Goal: Task Accomplishment & Management: Manage account settings

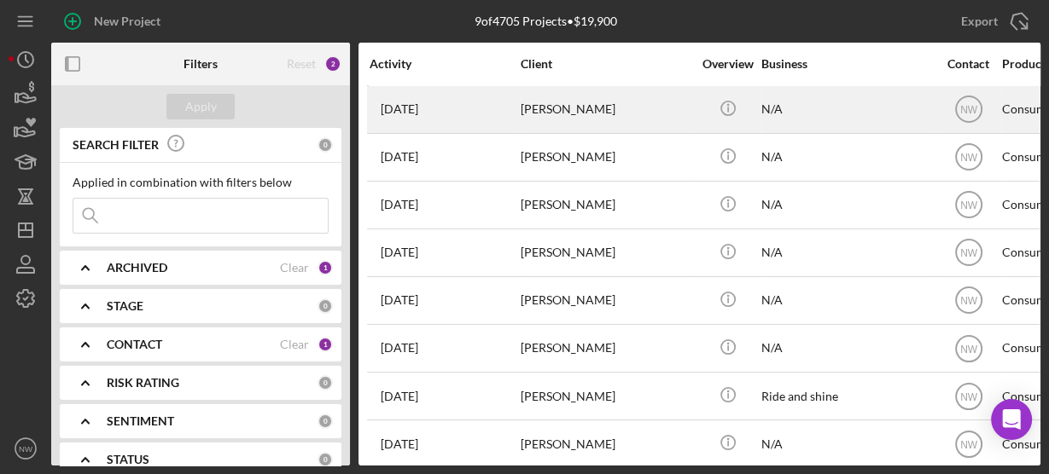
click at [553, 122] on div "[PERSON_NAME]" at bounding box center [605, 109] width 171 height 45
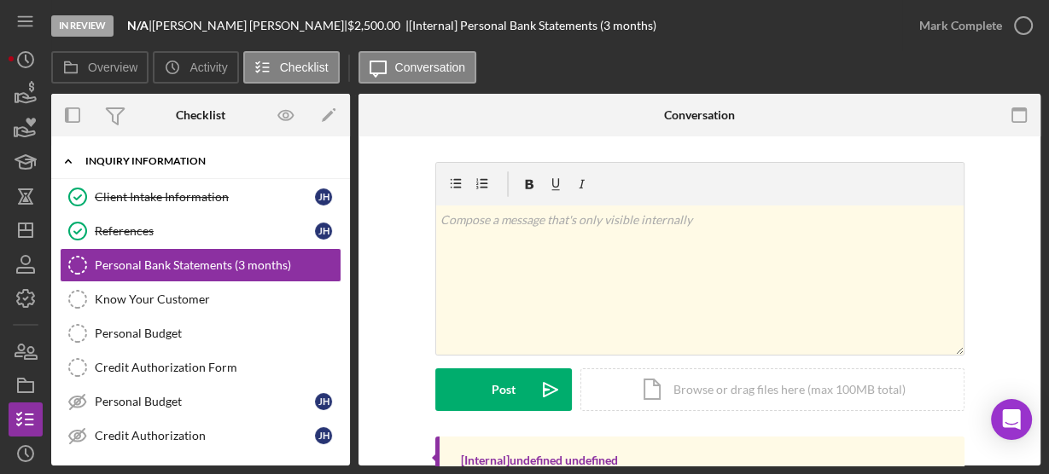
click at [65, 157] on icon "Icon/Expander" at bounding box center [68, 161] width 34 height 34
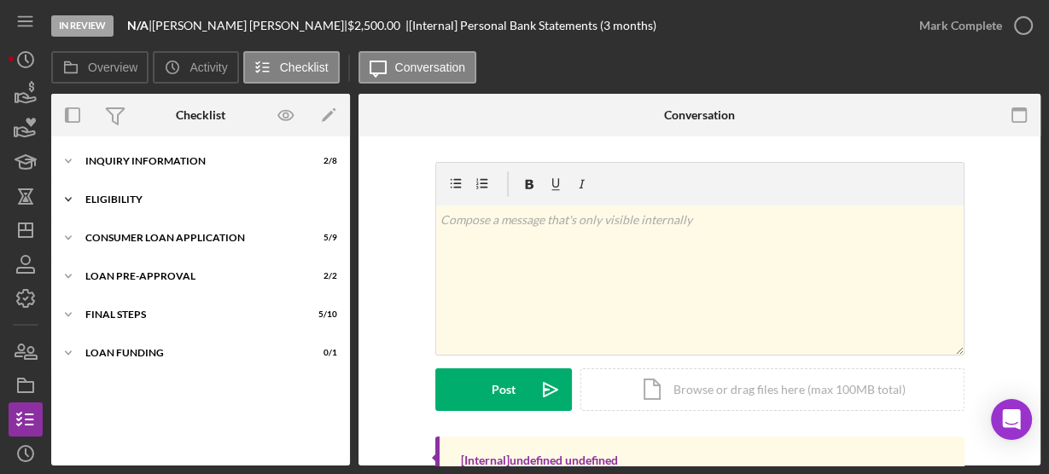
click at [65, 195] on icon "Icon/Expander" at bounding box center [68, 200] width 34 height 34
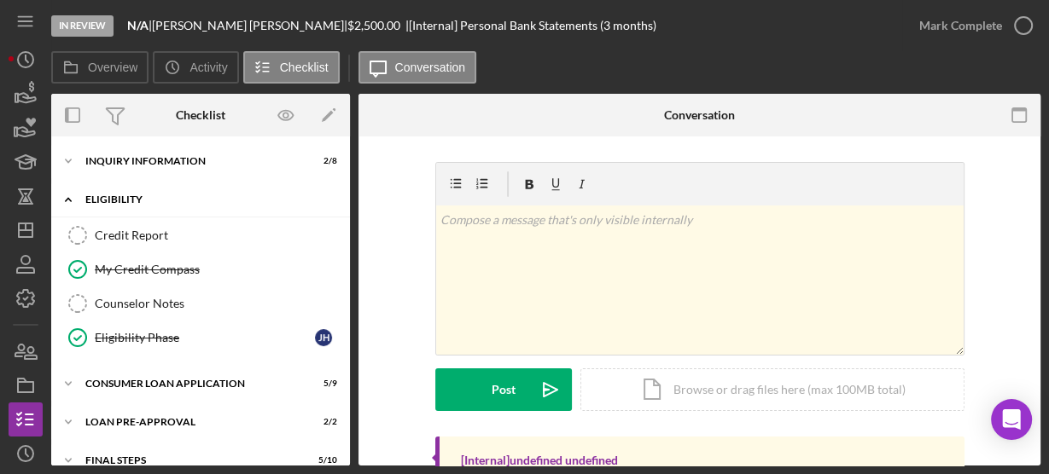
click at [65, 189] on icon "Icon/Expander" at bounding box center [68, 200] width 34 height 34
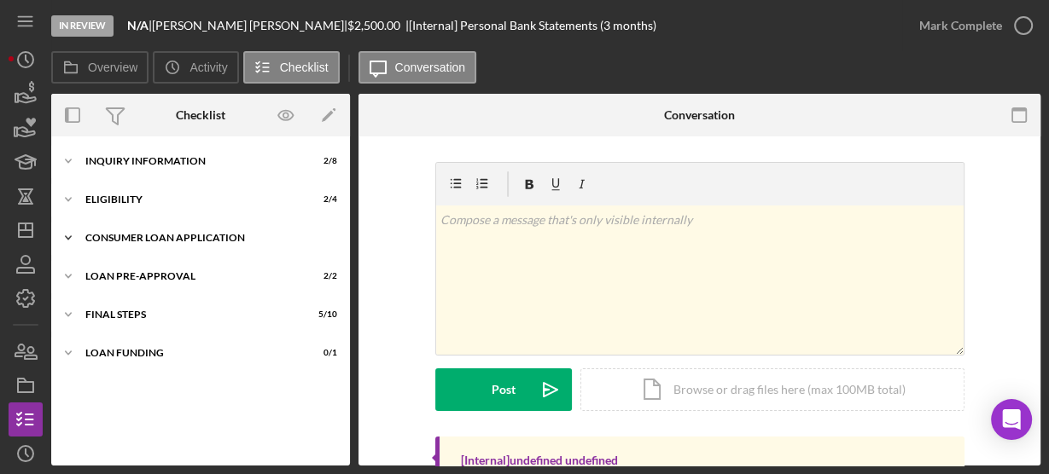
click at [68, 235] on icon "Icon/Expander" at bounding box center [68, 238] width 34 height 34
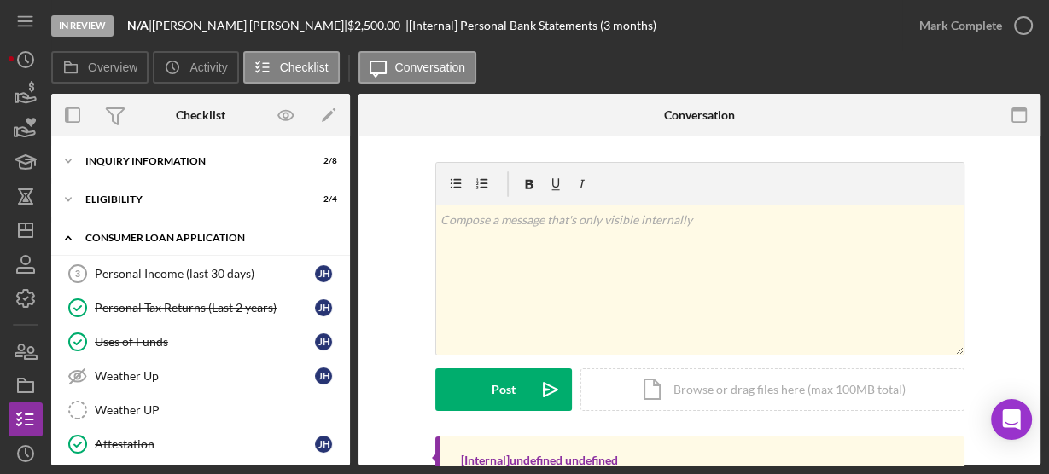
click at [68, 236] on polyline at bounding box center [68, 237] width 5 height 3
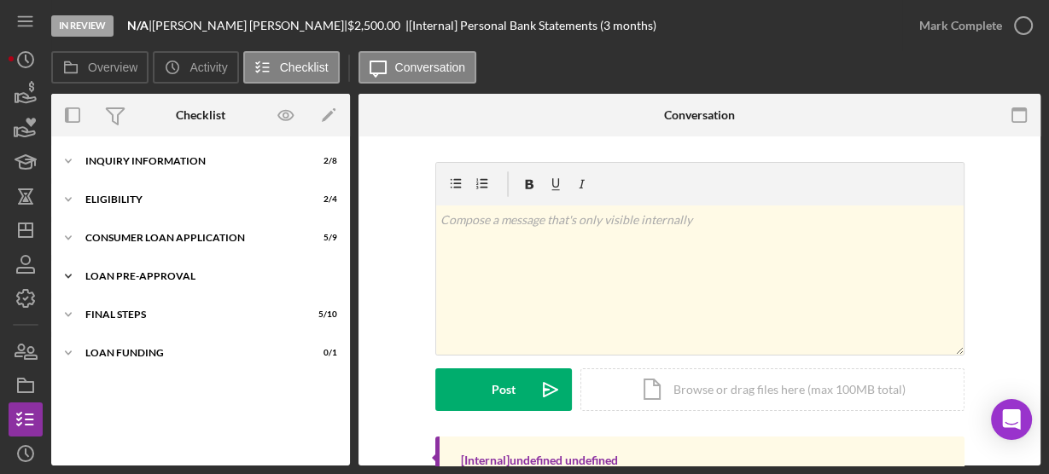
click at [68, 270] on icon "Icon/Expander" at bounding box center [68, 276] width 34 height 34
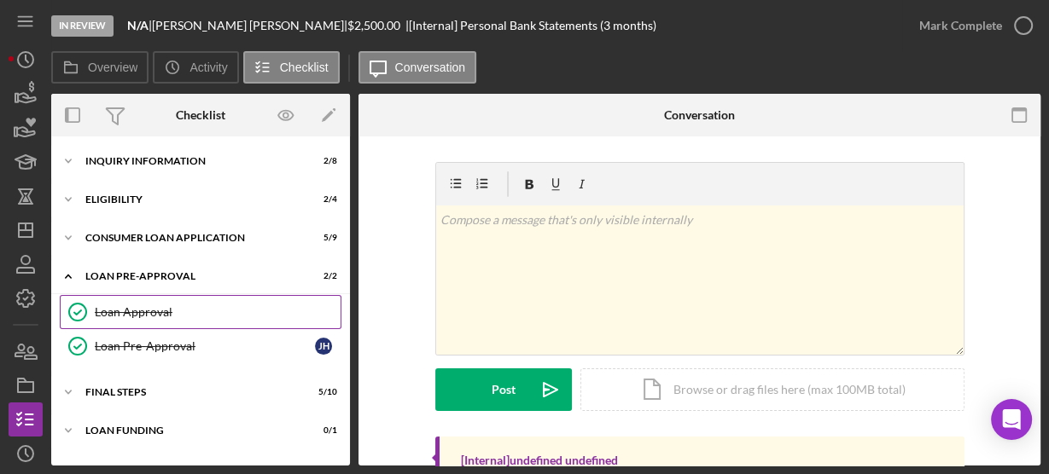
click at [114, 310] on div "Loan Approval" at bounding box center [218, 312] width 246 height 14
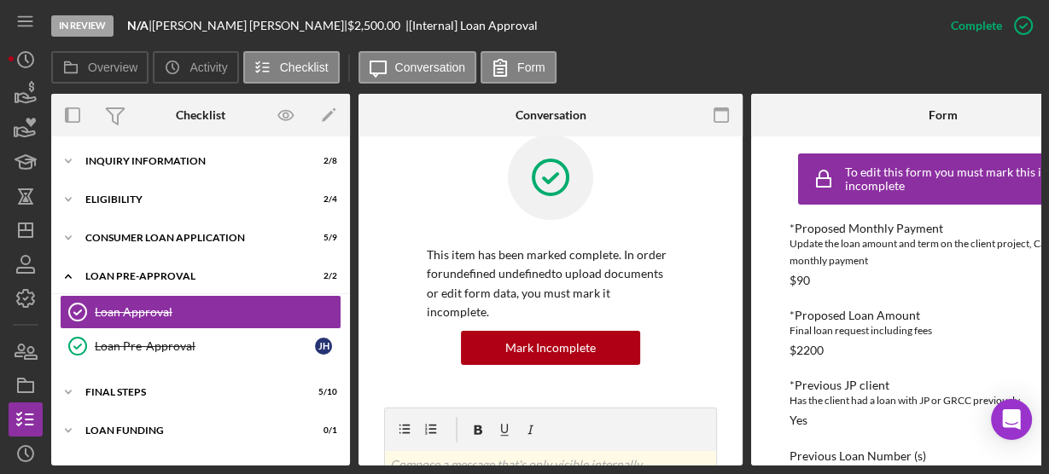
click at [447, 221] on div at bounding box center [550, 190] width 247 height 111
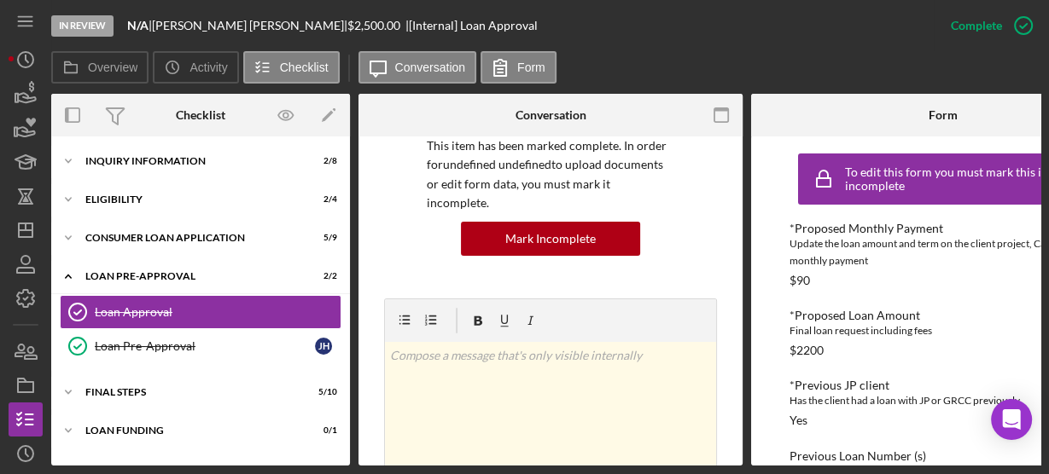
scroll to position [82, 0]
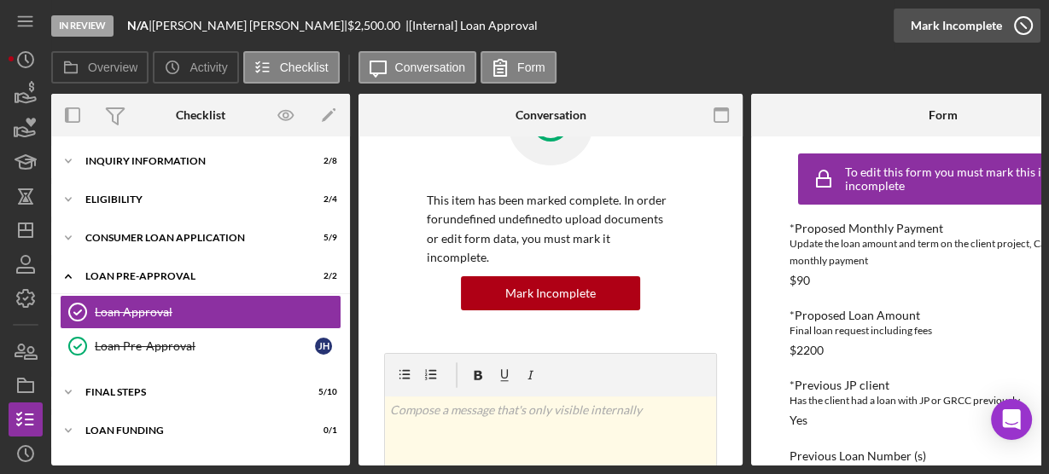
click at [1023, 34] on icon "button" at bounding box center [1023, 25] width 43 height 43
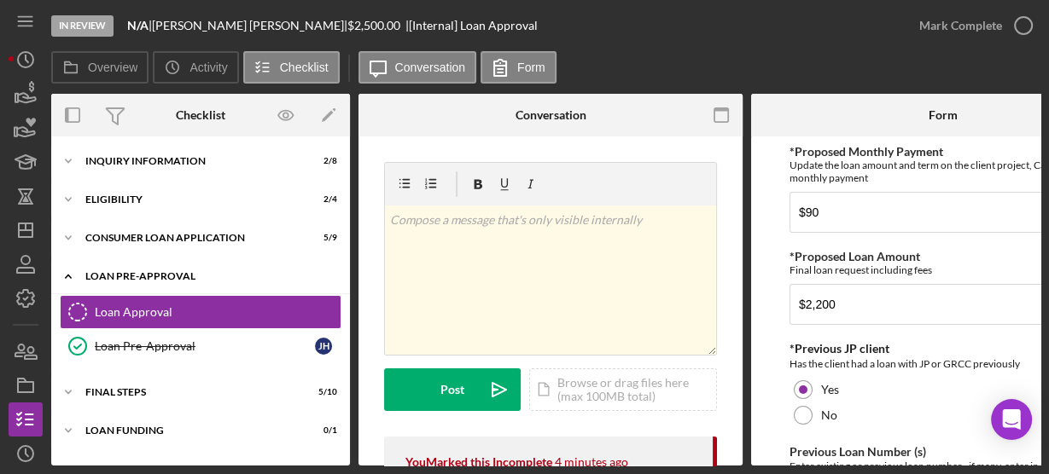
click at [69, 282] on icon "Icon/Expander" at bounding box center [68, 276] width 34 height 34
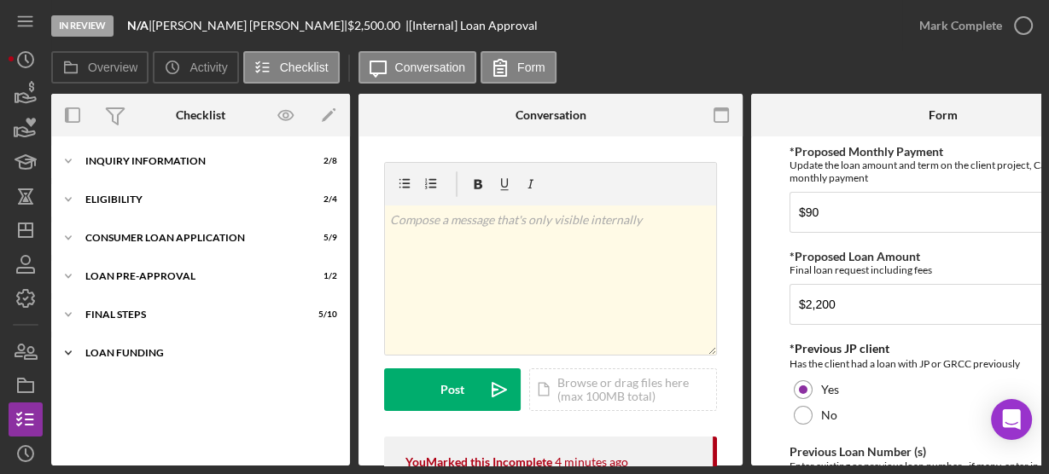
click at [65, 352] on icon "Icon/Expander" at bounding box center [68, 353] width 34 height 34
click at [68, 317] on icon "Icon/Expander" at bounding box center [68, 315] width 34 height 34
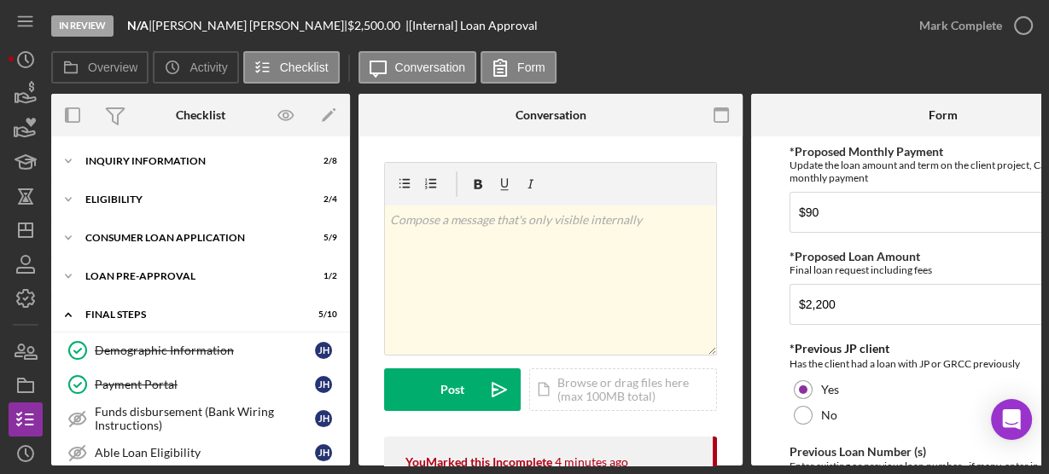
scroll to position [283, 0]
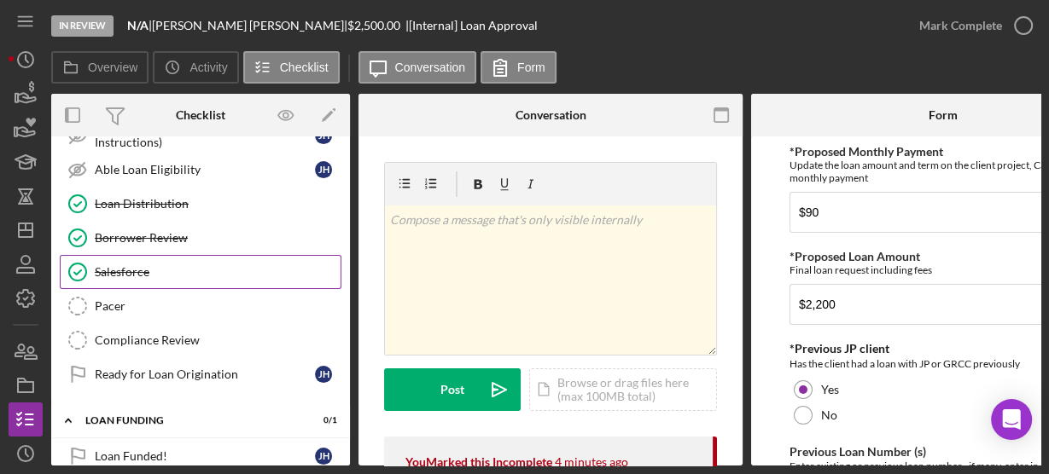
click at [154, 268] on div "Salesforce" at bounding box center [218, 272] width 246 height 14
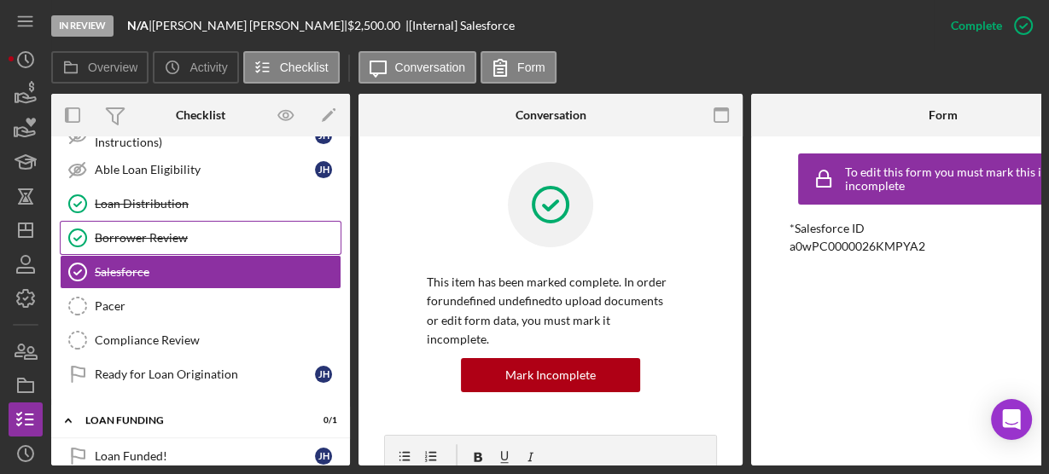
click at [153, 237] on div "Borrower Review" at bounding box center [218, 238] width 246 height 14
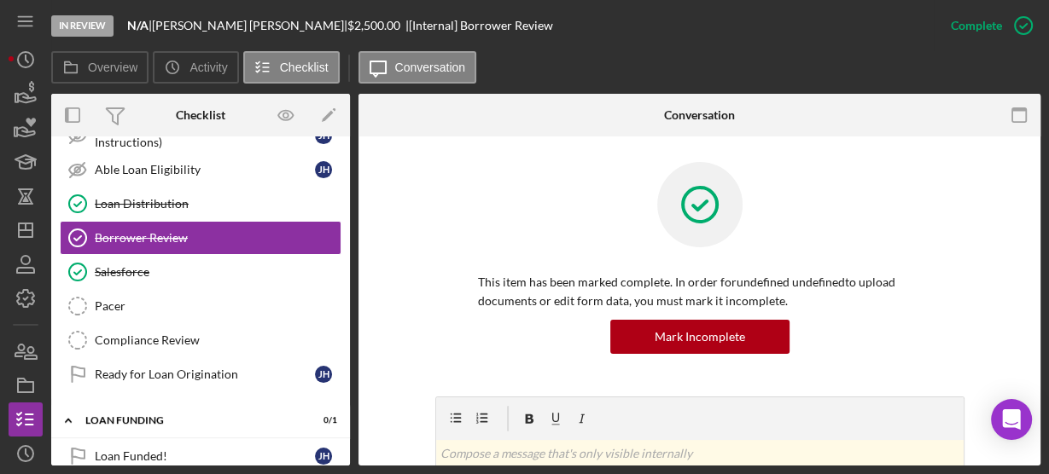
click at [388, 269] on div "This item has been marked complete. In order for undefined undefined to upload …" at bounding box center [699, 279] width 630 height 235
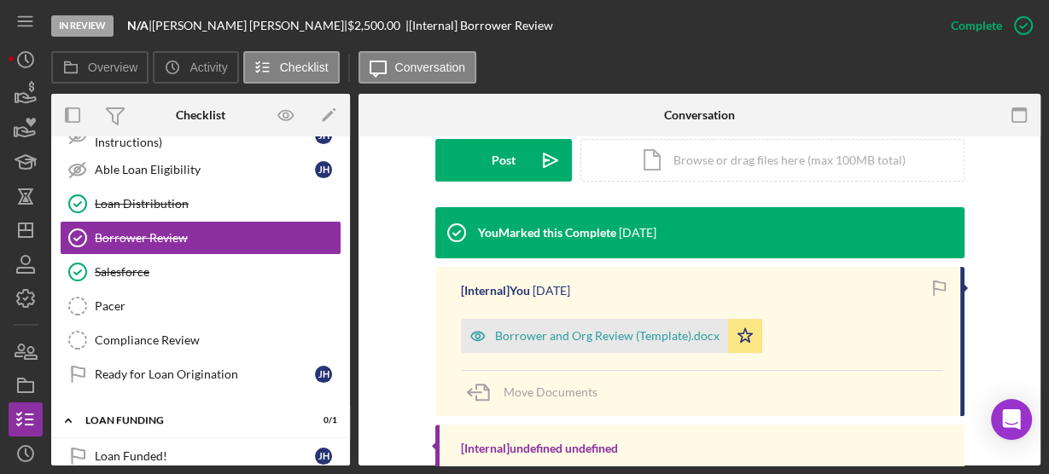
scroll to position [491, 0]
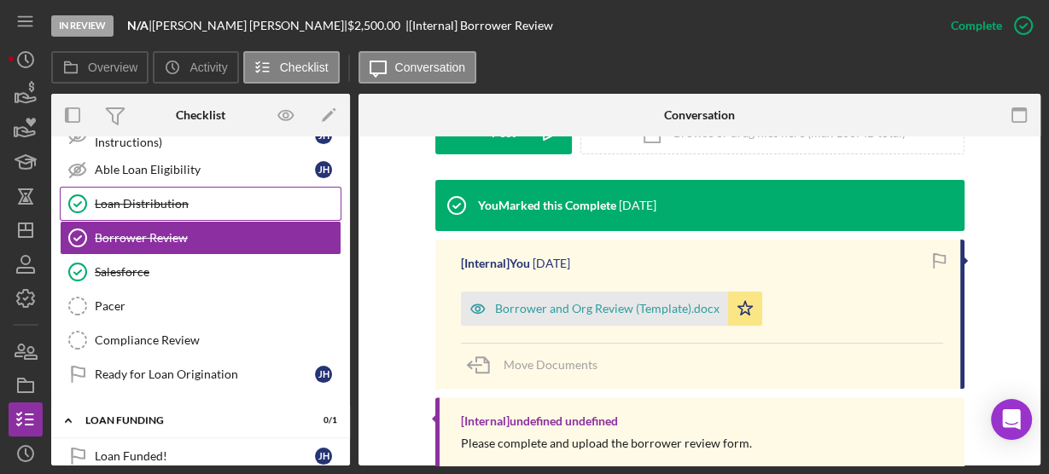
click at [277, 204] on div "Loan Distribution" at bounding box center [218, 204] width 246 height 14
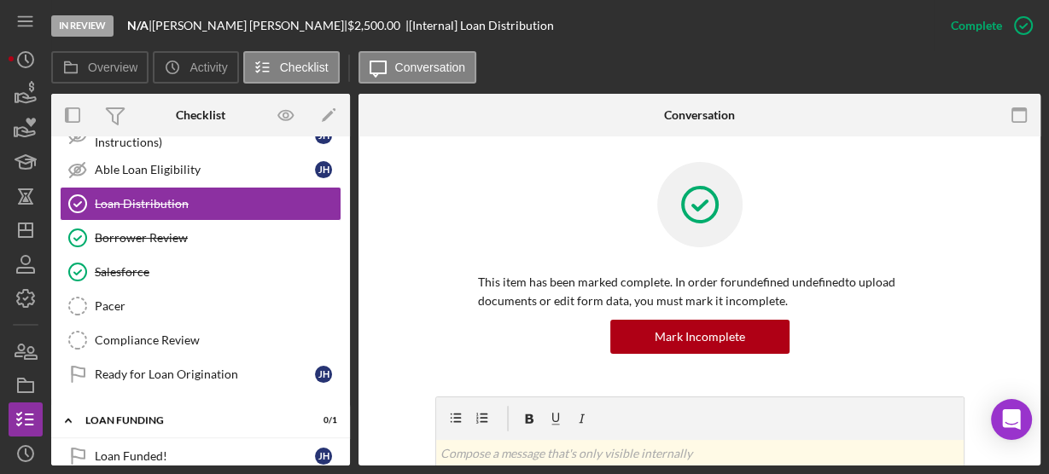
click at [479, 261] on div "This item has been marked complete. In order for undefined undefined to upload …" at bounding box center [699, 279] width 529 height 235
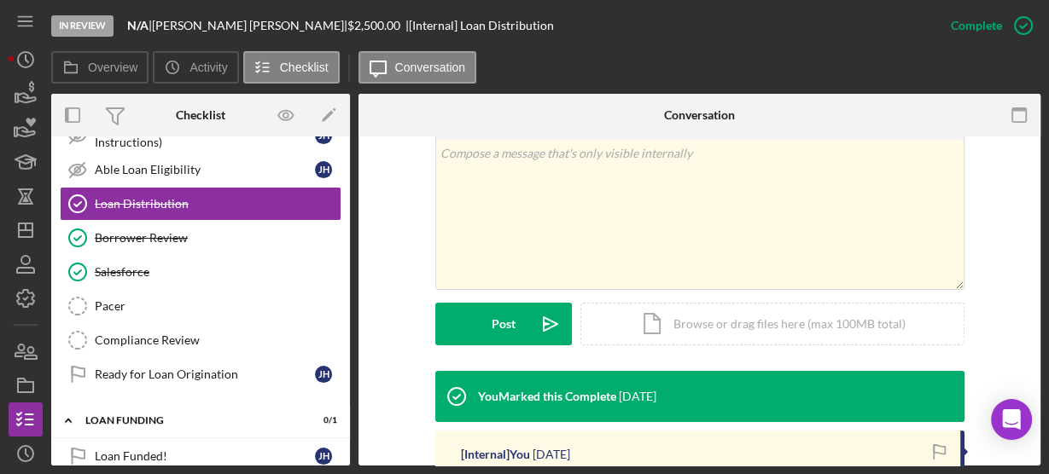
scroll to position [437, 0]
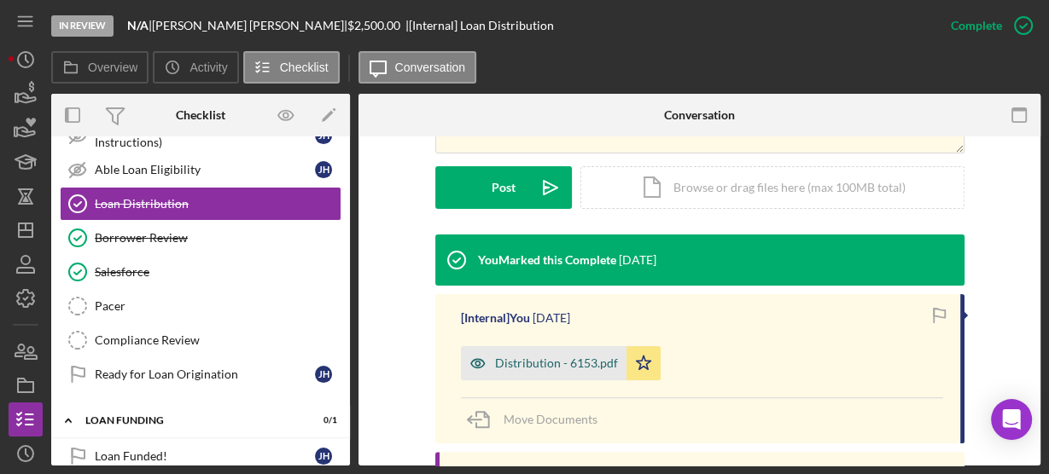
click at [561, 363] on div "Distribution - 6153.pdf" at bounding box center [556, 364] width 123 height 14
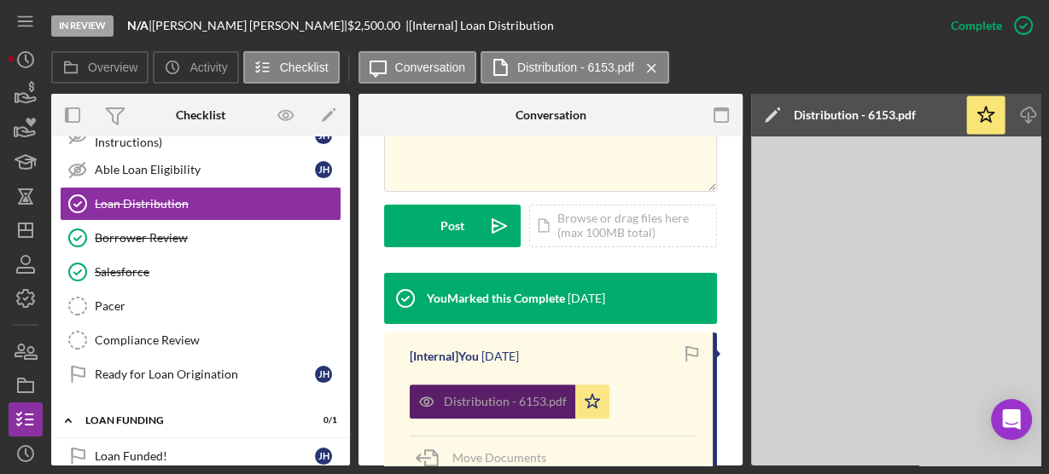
scroll to position [456, 0]
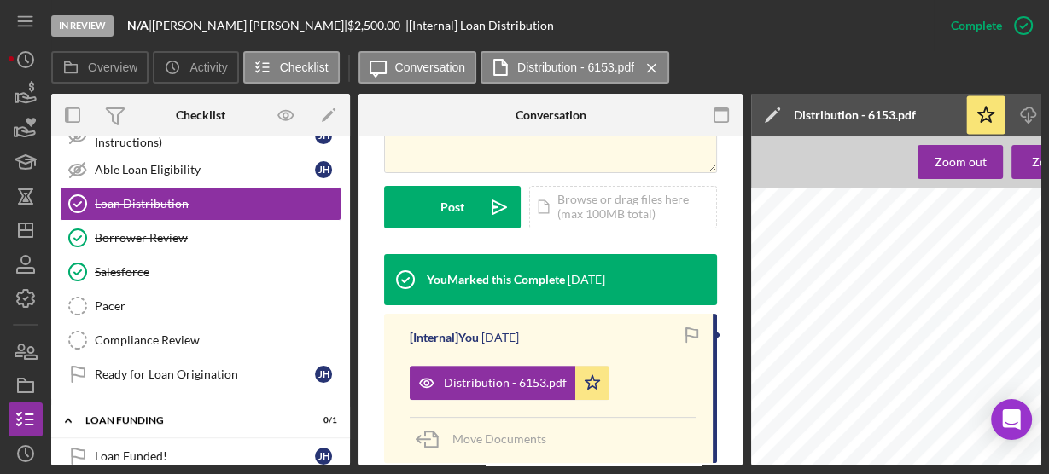
click at [553, 186] on div "Icon/Document Browse or drag files here (max 100MB total) Tap to choose files o…" at bounding box center [623, 207] width 188 height 43
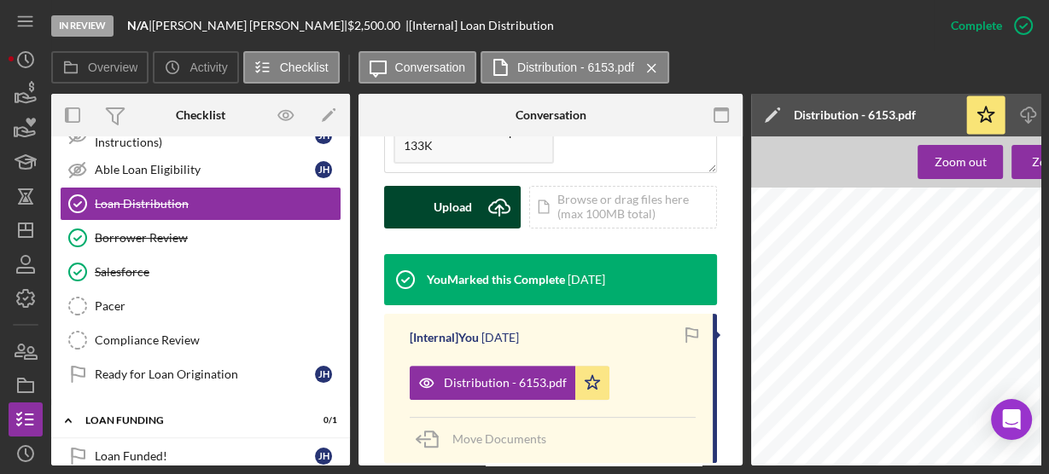
click at [453, 186] on div "Upload" at bounding box center [452, 207] width 38 height 43
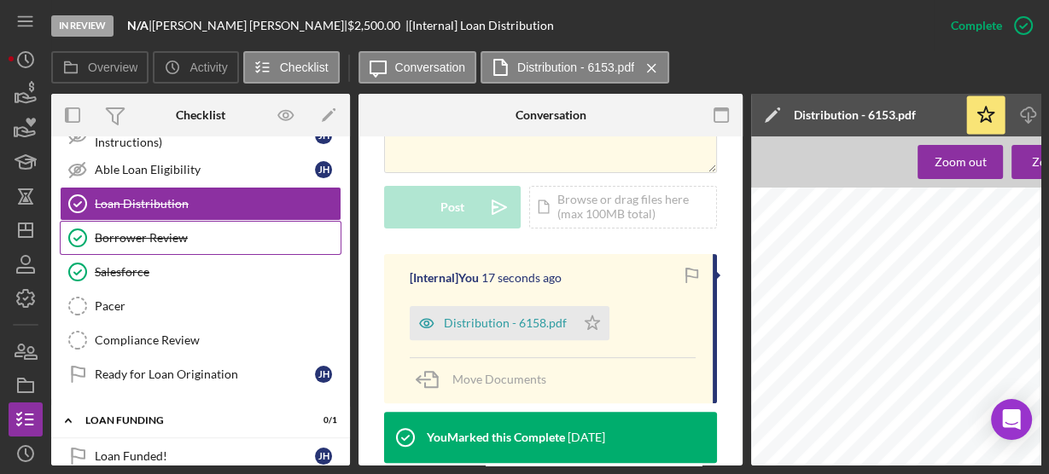
click at [177, 231] on div "Borrower Review" at bounding box center [218, 238] width 246 height 14
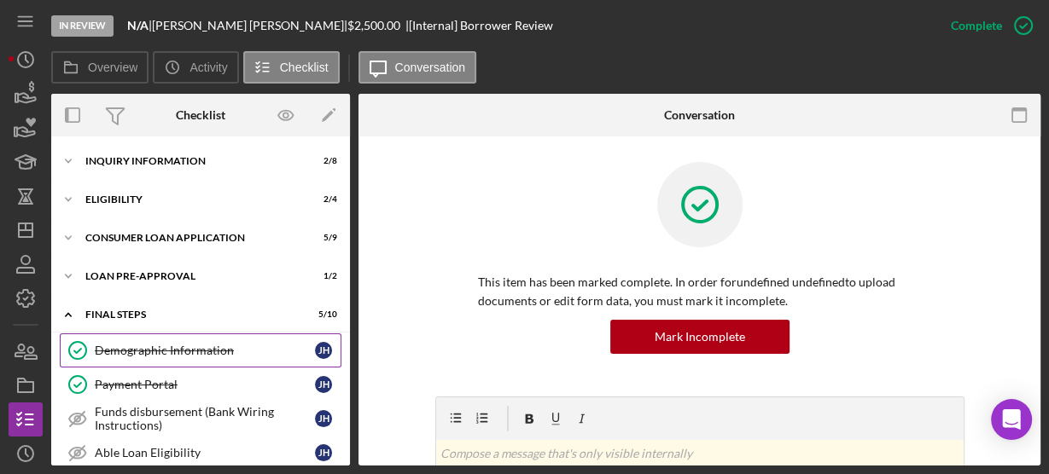
click at [224, 356] on div "Demographic Information" at bounding box center [205, 351] width 220 height 14
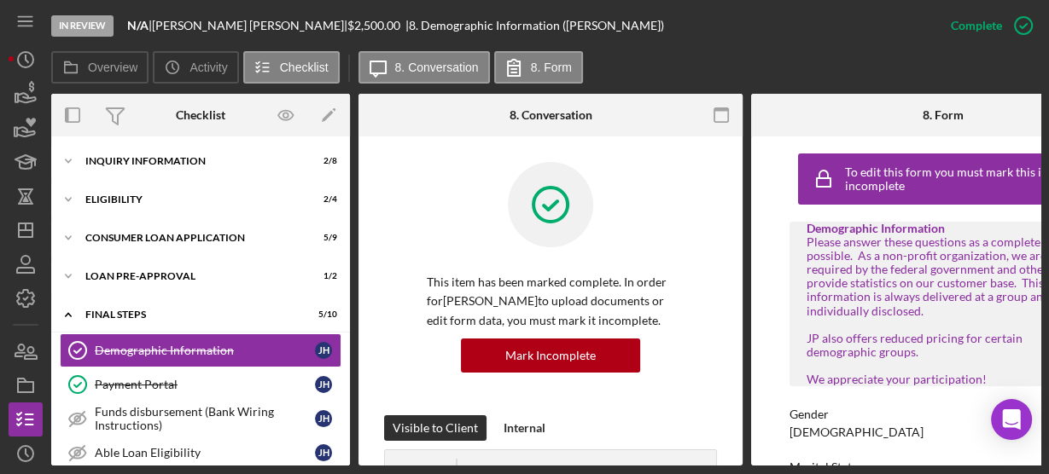
click at [432, 325] on div "This item has been marked complete. In order for [PERSON_NAME] to upload docume…" at bounding box center [550, 323] width 247 height 100
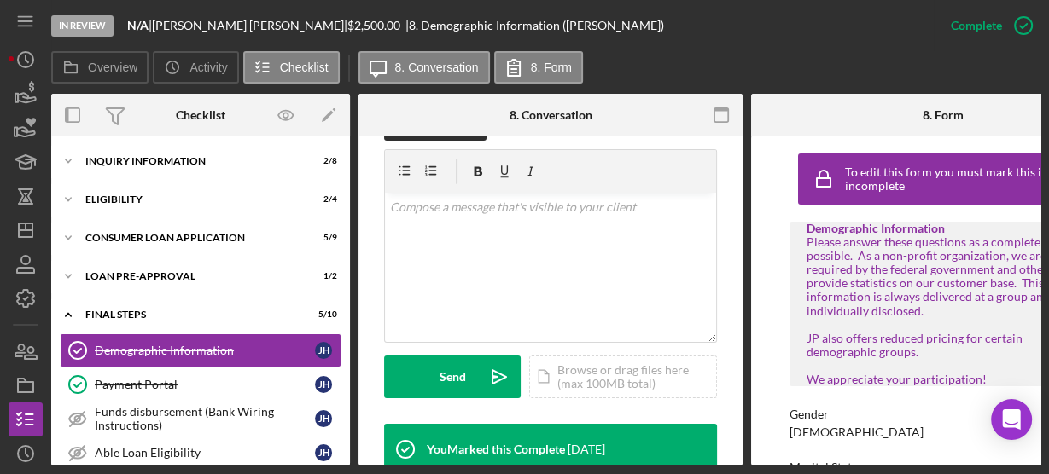
scroll to position [410, 0]
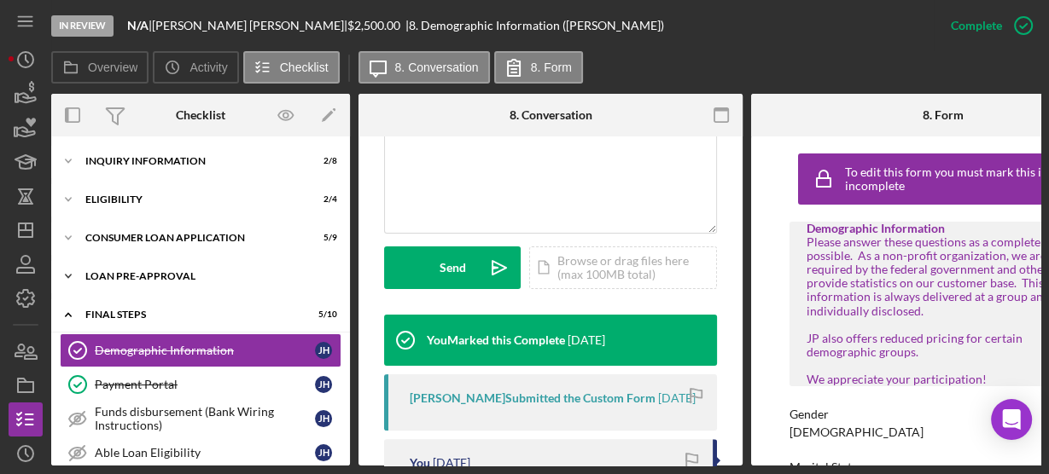
click at [66, 269] on icon "Icon/Expander" at bounding box center [68, 276] width 34 height 34
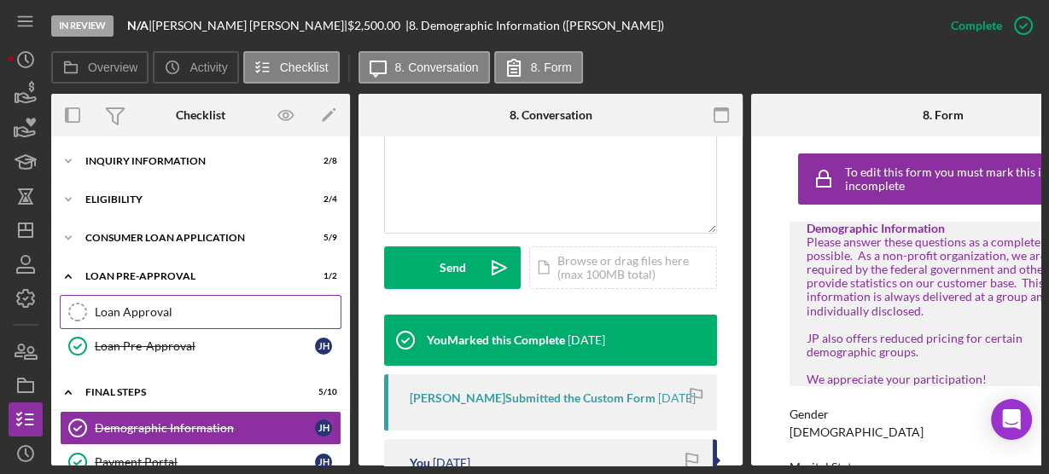
click at [116, 303] on link "Loan Approval Loan Approval" at bounding box center [201, 312] width 282 height 34
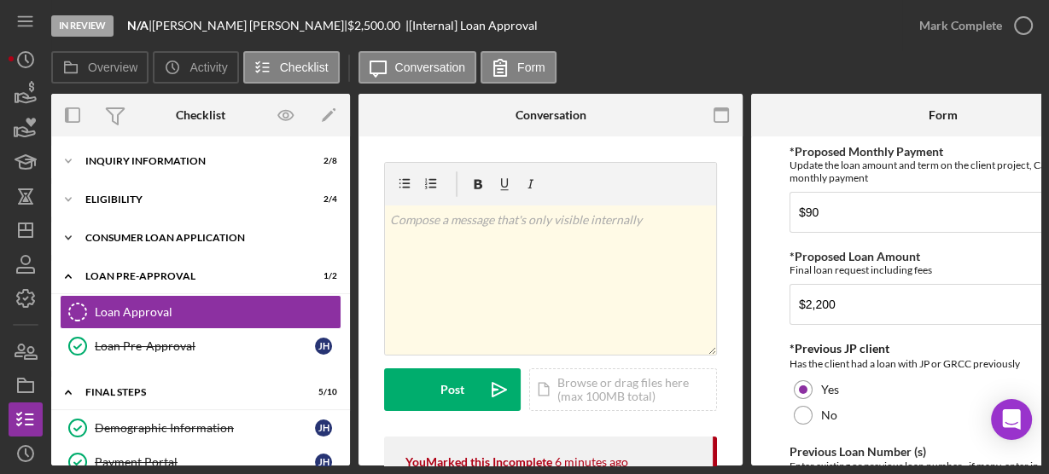
click at [73, 230] on icon "Icon/Expander" at bounding box center [68, 238] width 34 height 34
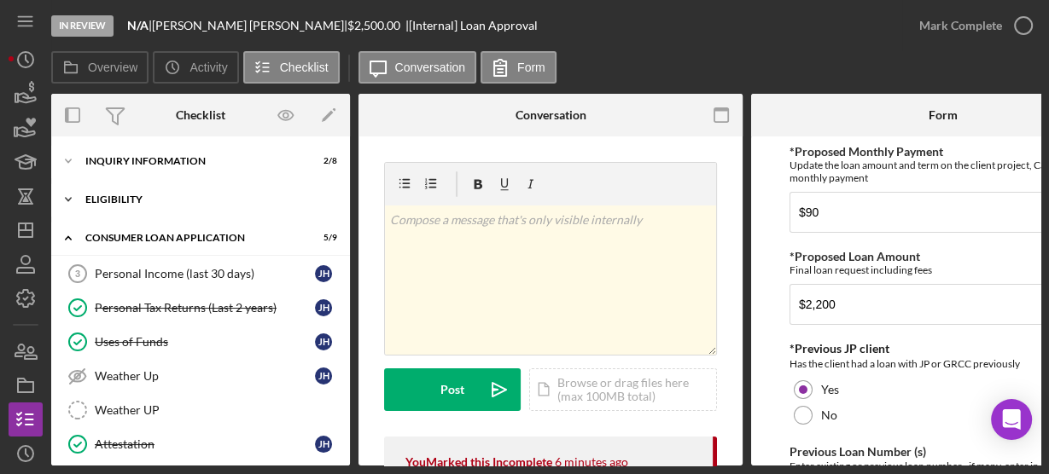
click at [66, 202] on icon "Icon/Expander" at bounding box center [68, 200] width 34 height 34
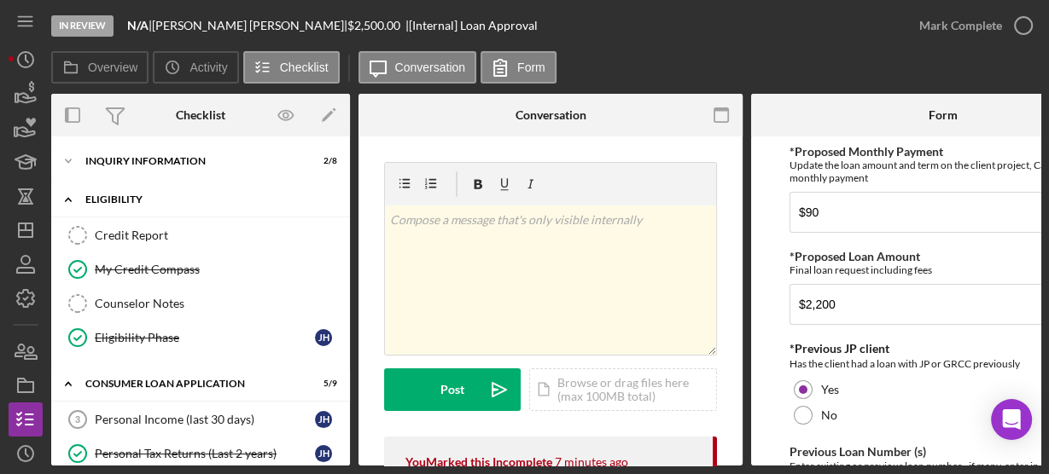
click at [71, 198] on icon "Icon/Expander" at bounding box center [68, 200] width 34 height 34
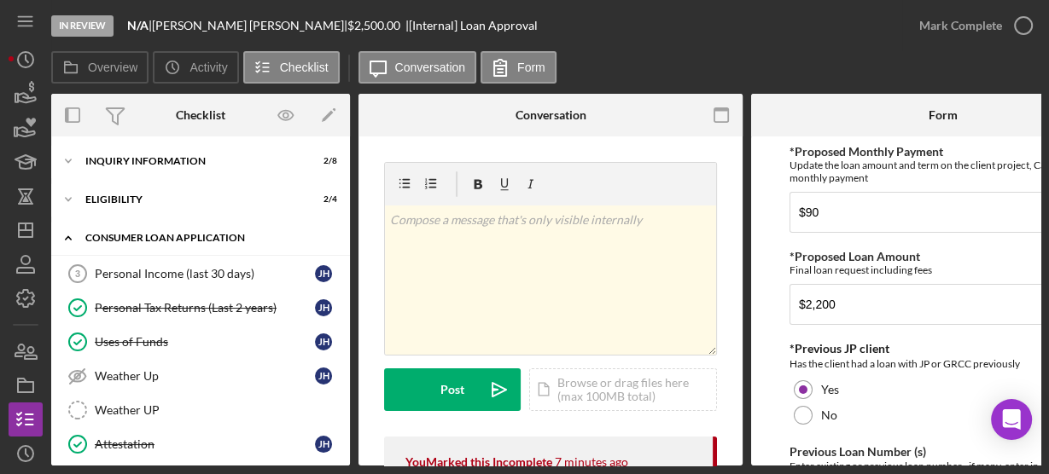
click at [66, 236] on icon "Icon/Expander" at bounding box center [68, 238] width 34 height 34
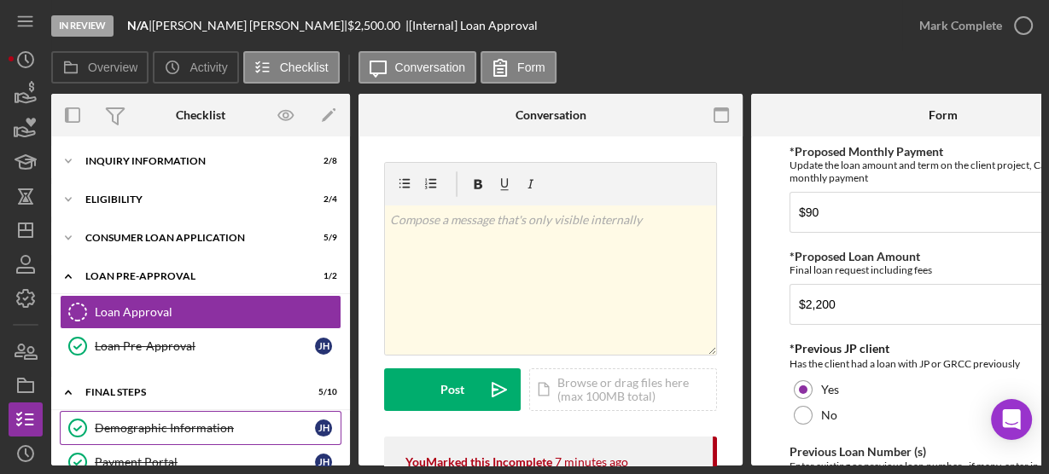
click at [116, 424] on div "Demographic Information" at bounding box center [205, 428] width 220 height 14
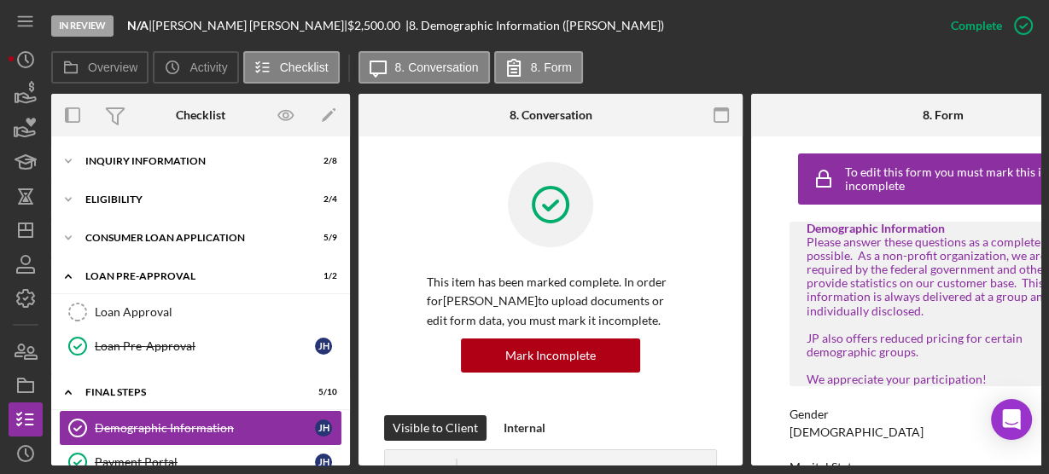
click at [117, 424] on div "Demographic Information" at bounding box center [205, 428] width 220 height 14
click at [764, 373] on div "To edit this form you must mark this item incomplete Demographic Information Pl…" at bounding box center [943, 301] width 384 height 329
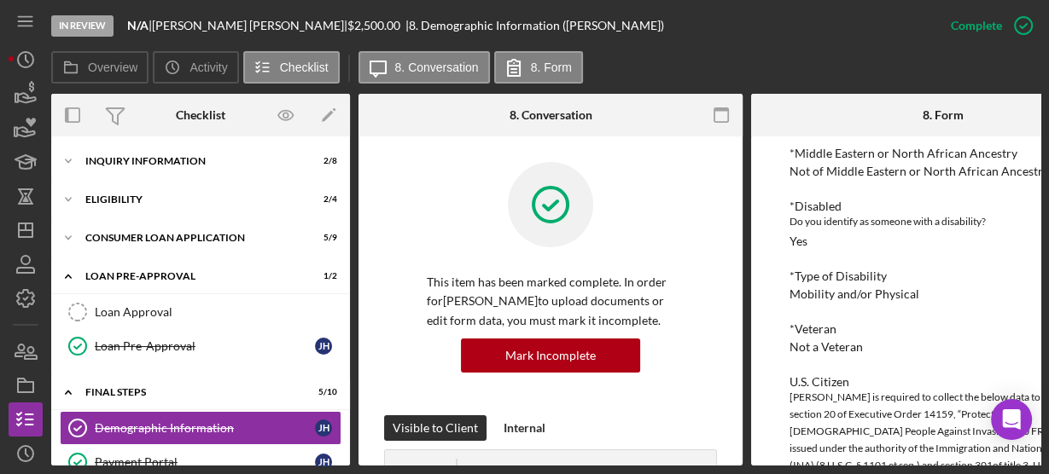
scroll to position [792, 0]
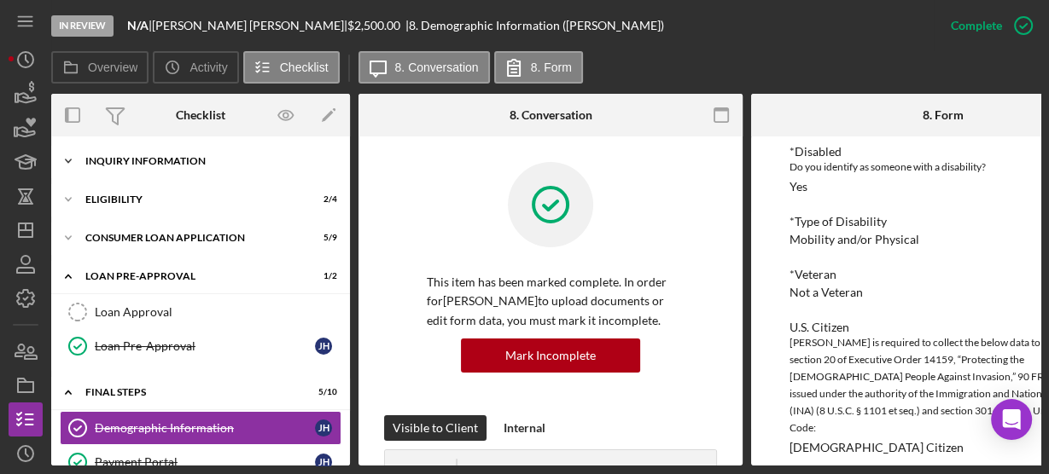
click at [73, 154] on icon "Icon/Expander" at bounding box center [68, 161] width 34 height 34
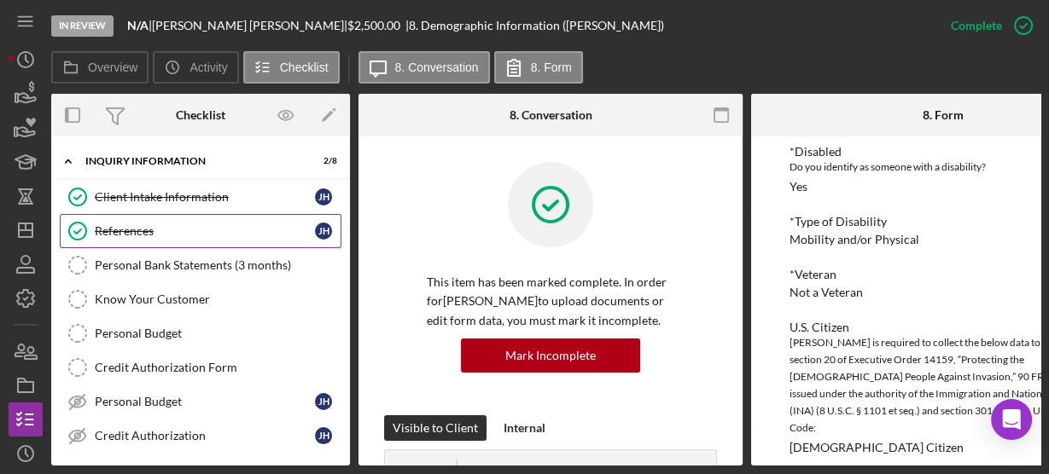
click at [118, 231] on div "References" at bounding box center [205, 231] width 220 height 14
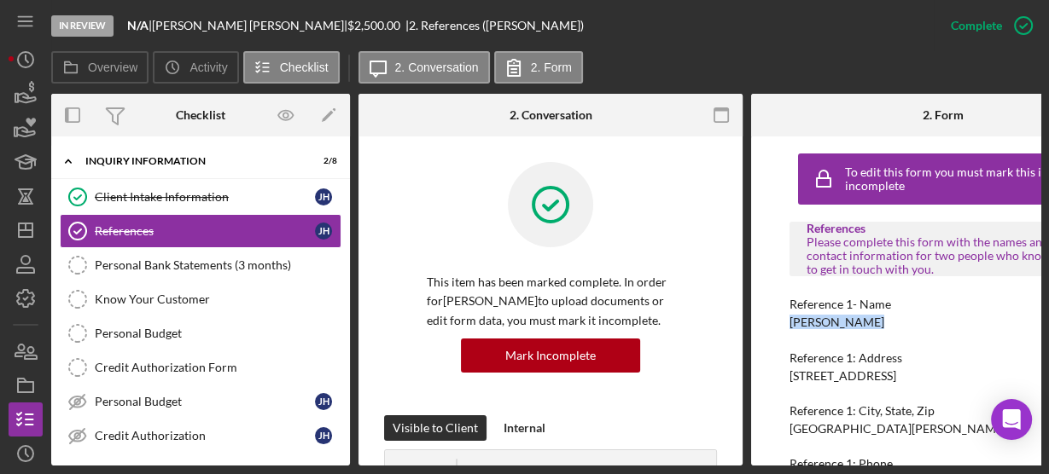
drag, startPoint x: 784, startPoint y: 324, endPoint x: 886, endPoint y: 322, distance: 101.5
click at [886, 322] on div "To edit this form you must mark this item incomplete References Please complete…" at bounding box center [943, 301] width 384 height 329
copy div "[PERSON_NAME]"
click at [764, 384] on div "To edit this form you must mark this item incomplete References Please complete…" at bounding box center [943, 301] width 384 height 329
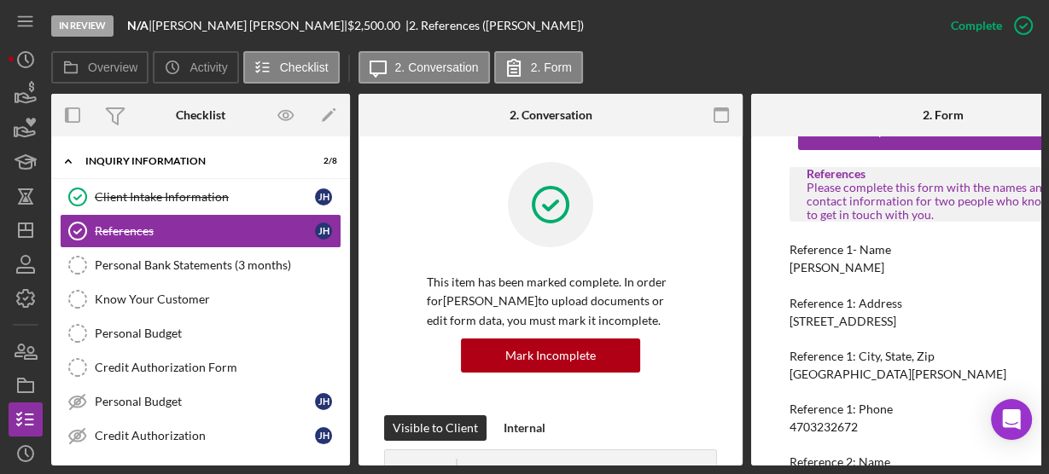
scroll to position [82, 0]
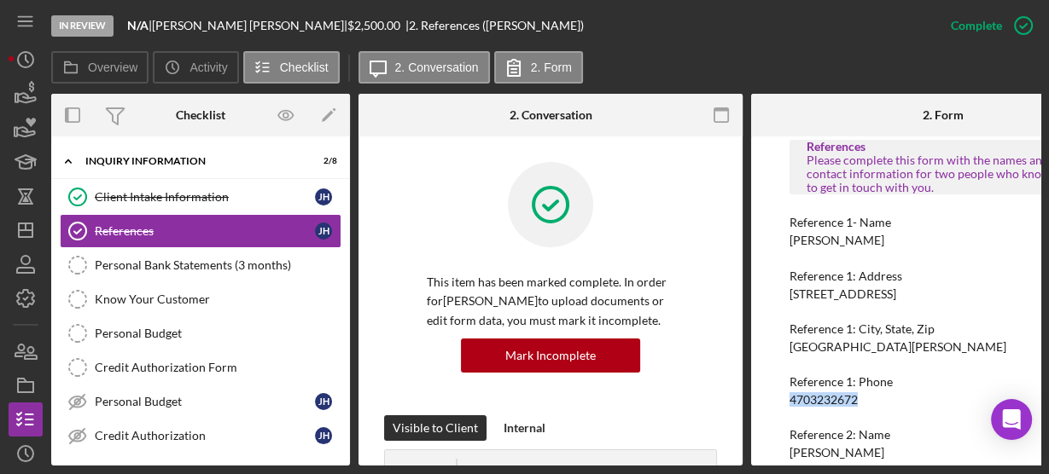
drag, startPoint x: 772, startPoint y: 404, endPoint x: 861, endPoint y: 402, distance: 88.8
click at [861, 402] on div "To edit this form you must mark this item incomplete References Please complete…" at bounding box center [943, 301] width 384 height 329
copy div "4703232672"
click at [787, 287] on div "To edit this form you must mark this item incomplete References Please complete…" at bounding box center [943, 301] width 384 height 329
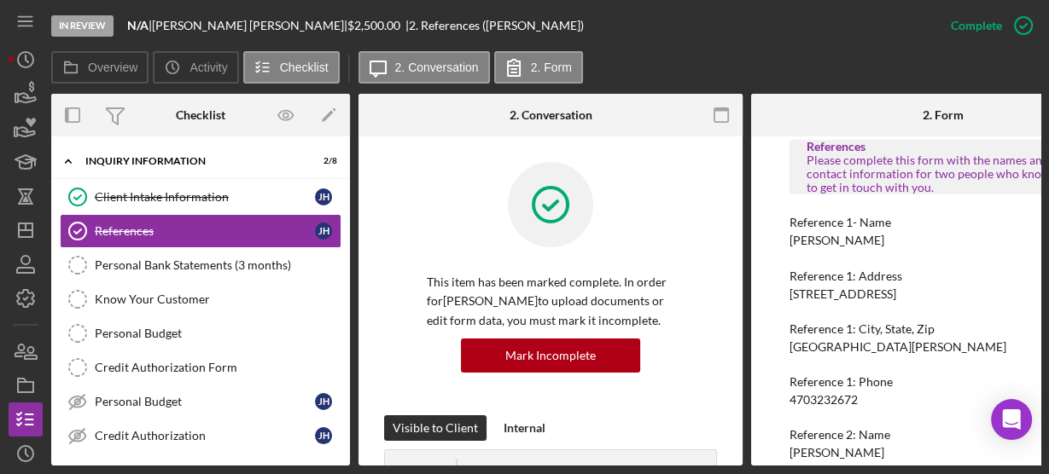
click at [769, 283] on div "To edit this form you must mark this item incomplete References Please complete…" at bounding box center [943, 301] width 384 height 329
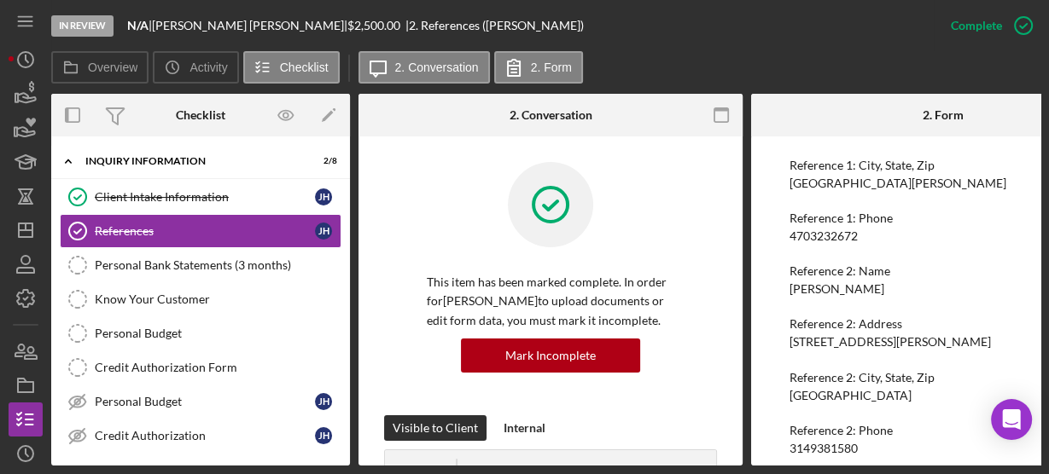
scroll to position [265, 0]
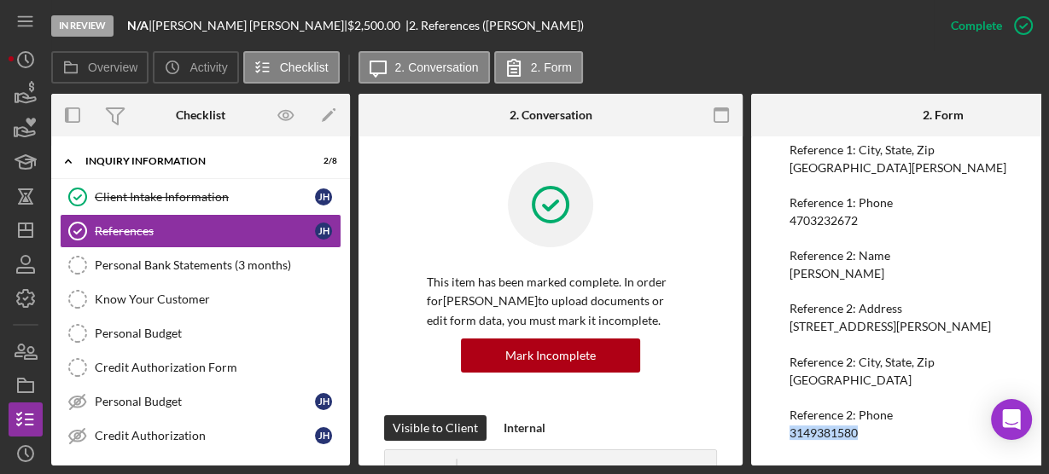
drag, startPoint x: 779, startPoint y: 428, endPoint x: 860, endPoint y: 433, distance: 81.2
click at [860, 433] on div "To edit this form you must mark this item incomplete References Please complete…" at bounding box center [943, 301] width 384 height 329
copy div "3149381580"
